Goal: Task Accomplishment & Management: Use online tool/utility

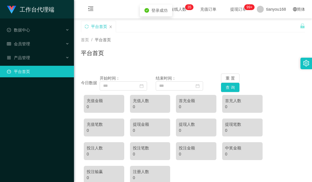
click at [266, 48] on div "首页 / 平台首页 / 平台首页" at bounding box center [193, 49] width 224 height 25
click at [174, 7] on span "在线人数 0 1 2 3 4 5 6 7 8 9 0 1 2 3 4 5 6 7 8 9 0 1 2 3 4 5 6 7 8 9 0 1 2 3 4 5 6 …" at bounding box center [178, 9] width 22 height 4
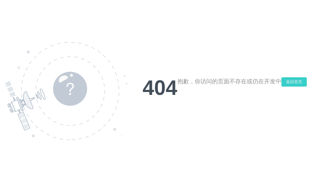
click at [288, 81] on button "返回首页" at bounding box center [293, 81] width 25 height 9
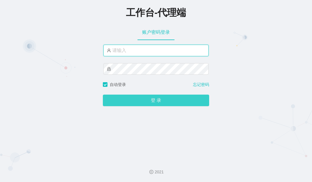
type input "tianyou168"
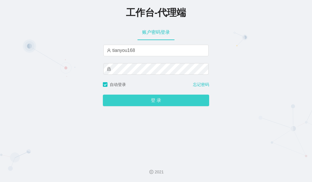
click at [157, 99] on button "登 录" at bounding box center [156, 101] width 106 height 12
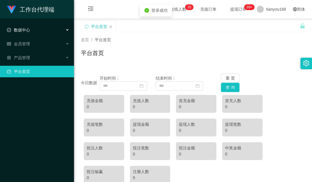
click at [42, 30] on div "数据中心" at bounding box center [37, 30] width 74 height 12
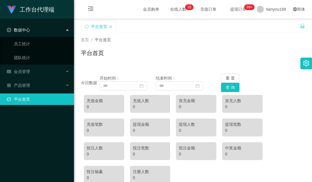
drag, startPoint x: 33, startPoint y: 28, endPoint x: 40, endPoint y: 28, distance: 7.2
click at [33, 28] on div "数据中心" at bounding box center [37, 30] width 74 height 12
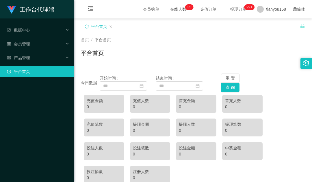
click at [85, 25] on icon "图标: sync" at bounding box center [87, 27] width 4 height 4
click at [227, 9] on span "提现订单 99+" at bounding box center [238, 9] width 22 height 4
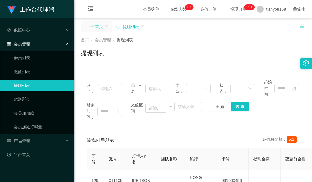
click at [96, 29] on div "平台首页" at bounding box center [95, 26] width 16 height 11
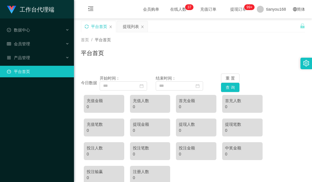
scroll to position [29, 0]
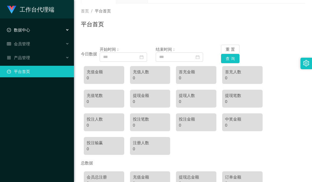
click at [36, 27] on div "数据中心" at bounding box center [37, 30] width 74 height 12
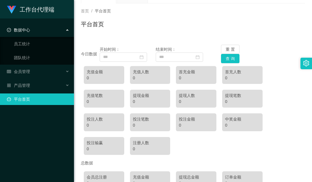
click at [34, 28] on div "数据中心" at bounding box center [37, 30] width 74 height 12
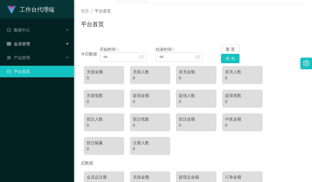
click at [31, 44] on div "会员管理" at bounding box center [37, 44] width 74 height 12
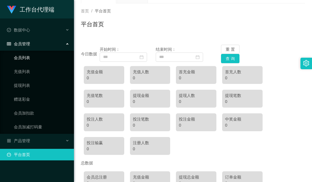
click at [25, 58] on link "会员列表" at bounding box center [41, 58] width 55 height 12
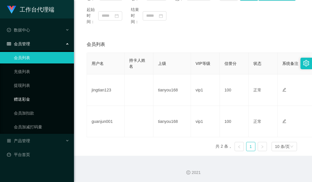
scroll to position [90, 0]
click at [25, 72] on link "充值列表" at bounding box center [41, 72] width 55 height 12
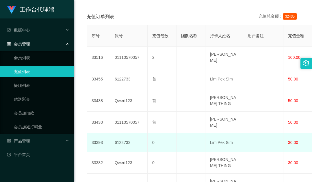
scroll to position [58, 0]
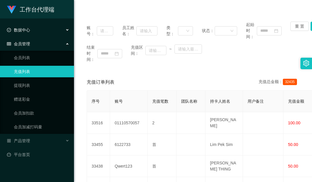
click at [33, 30] on div "数据中心" at bounding box center [37, 30] width 74 height 12
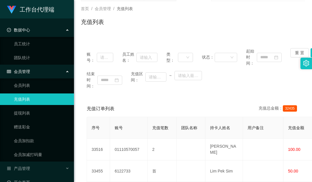
scroll to position [0, 0]
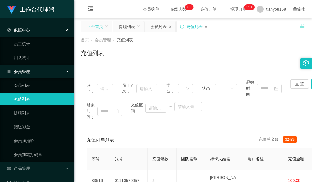
click at [95, 25] on div "平台首页" at bounding box center [95, 26] width 16 height 11
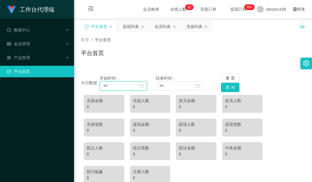
click at [116, 86] on input at bounding box center [123, 85] width 47 height 9
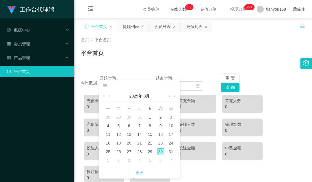
click at [139, 175] on link "今天" at bounding box center [139, 172] width 8 height 11
type input "**********"
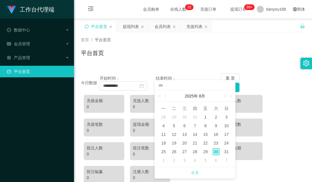
click at [197, 175] on link "今天" at bounding box center [195, 172] width 8 height 11
type input "**********"
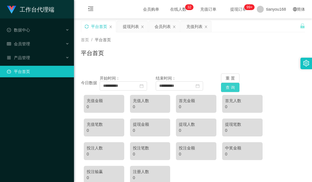
click at [229, 88] on button "查 询" at bounding box center [230, 87] width 18 height 9
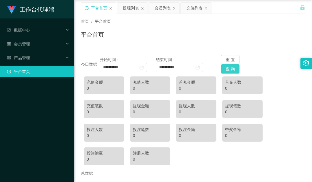
scroll to position [29, 0]
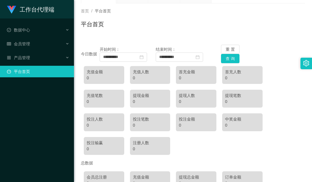
click at [262, 140] on div "充值金额 0 充值人数 0 首充金额 0 首充人数 0 充值笔数 0 提现金额 0 提现人数 0 提现笔数 0 投注人数 0 投注笔数 0 投注金额 0 中奖…" at bounding box center [193, 110] width 224 height 95
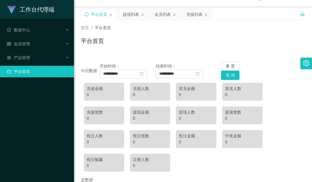
scroll to position [0, 0]
